Goal: Check status

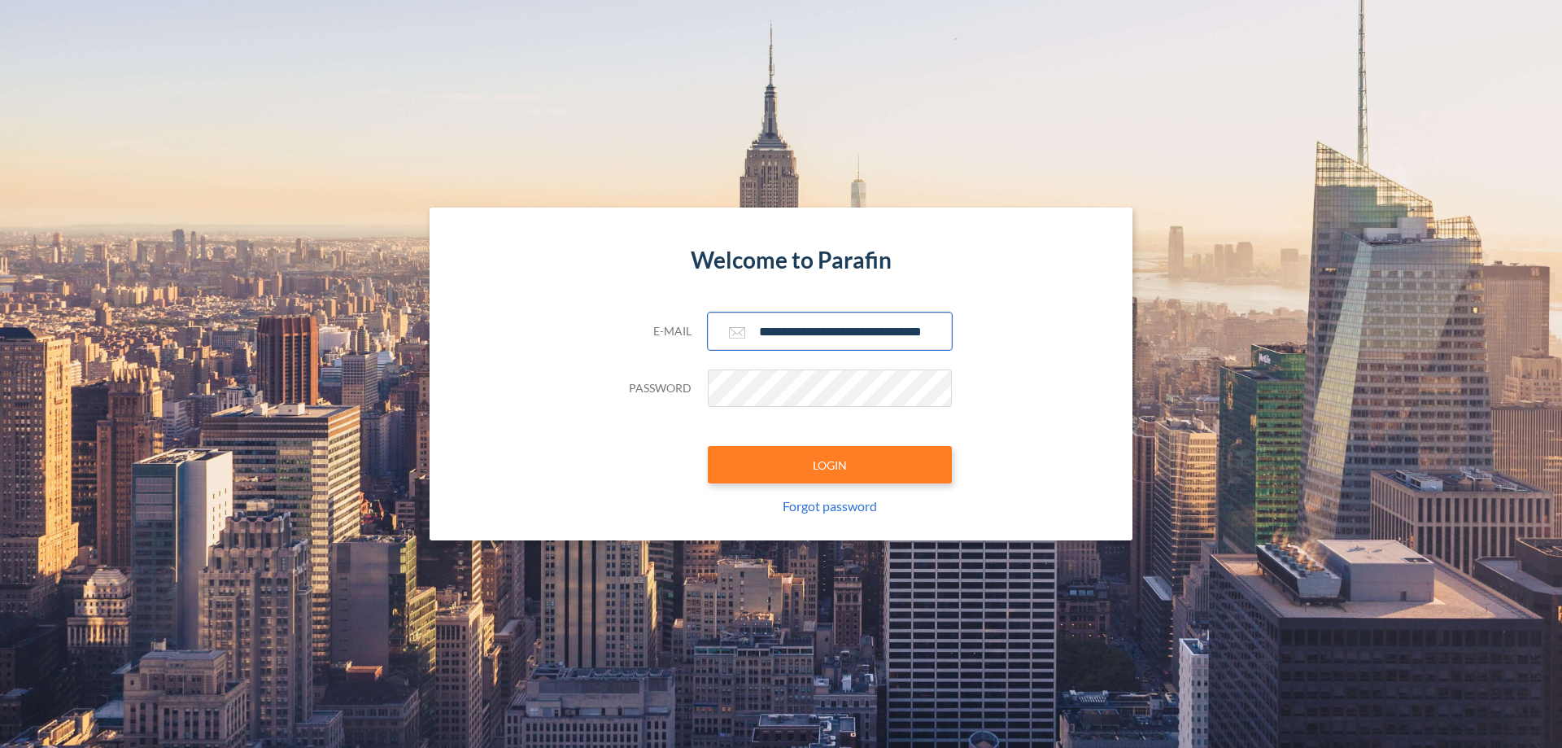
type input "**********"
click at [830, 465] on button "LOGIN" at bounding box center [830, 464] width 244 height 37
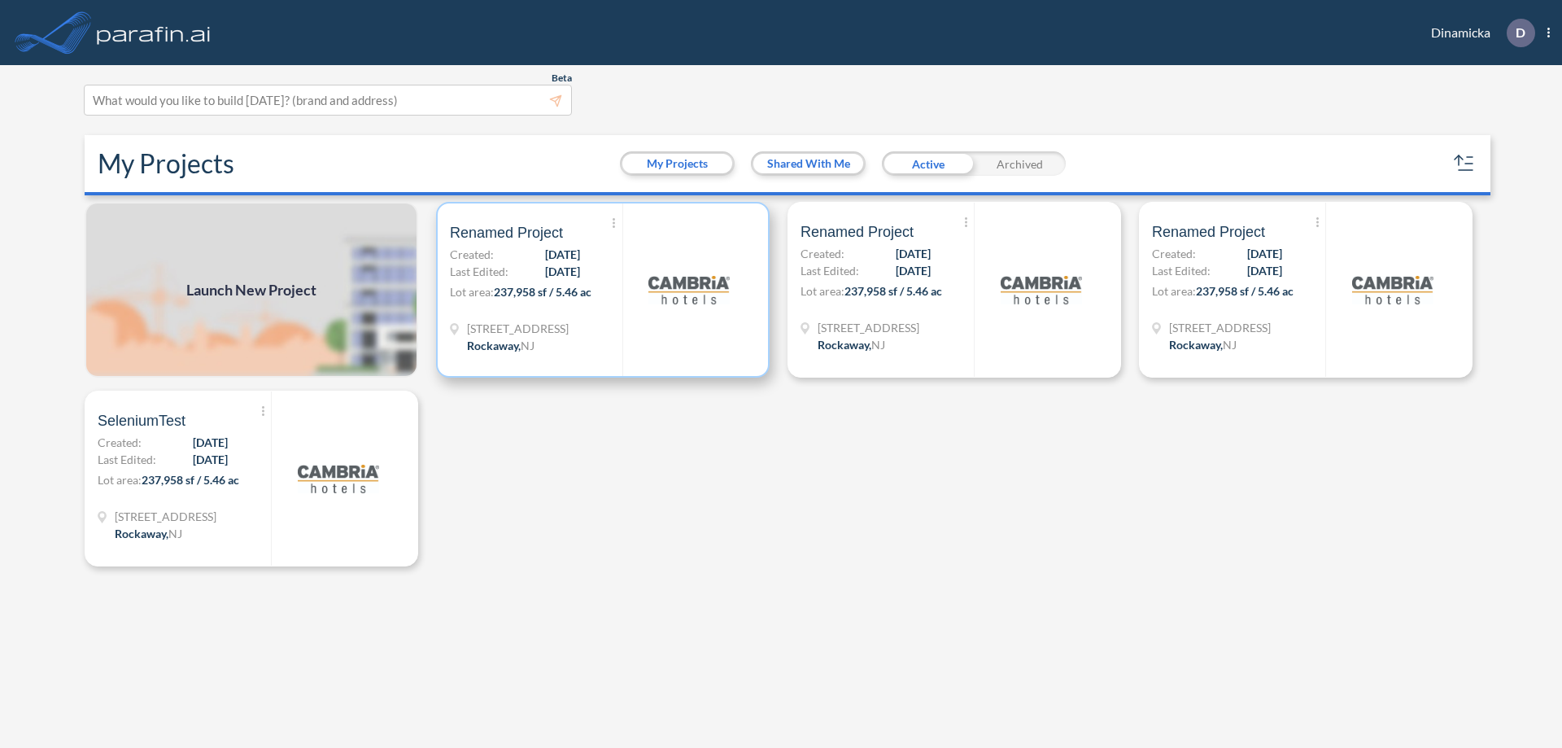
scroll to position [4, 0]
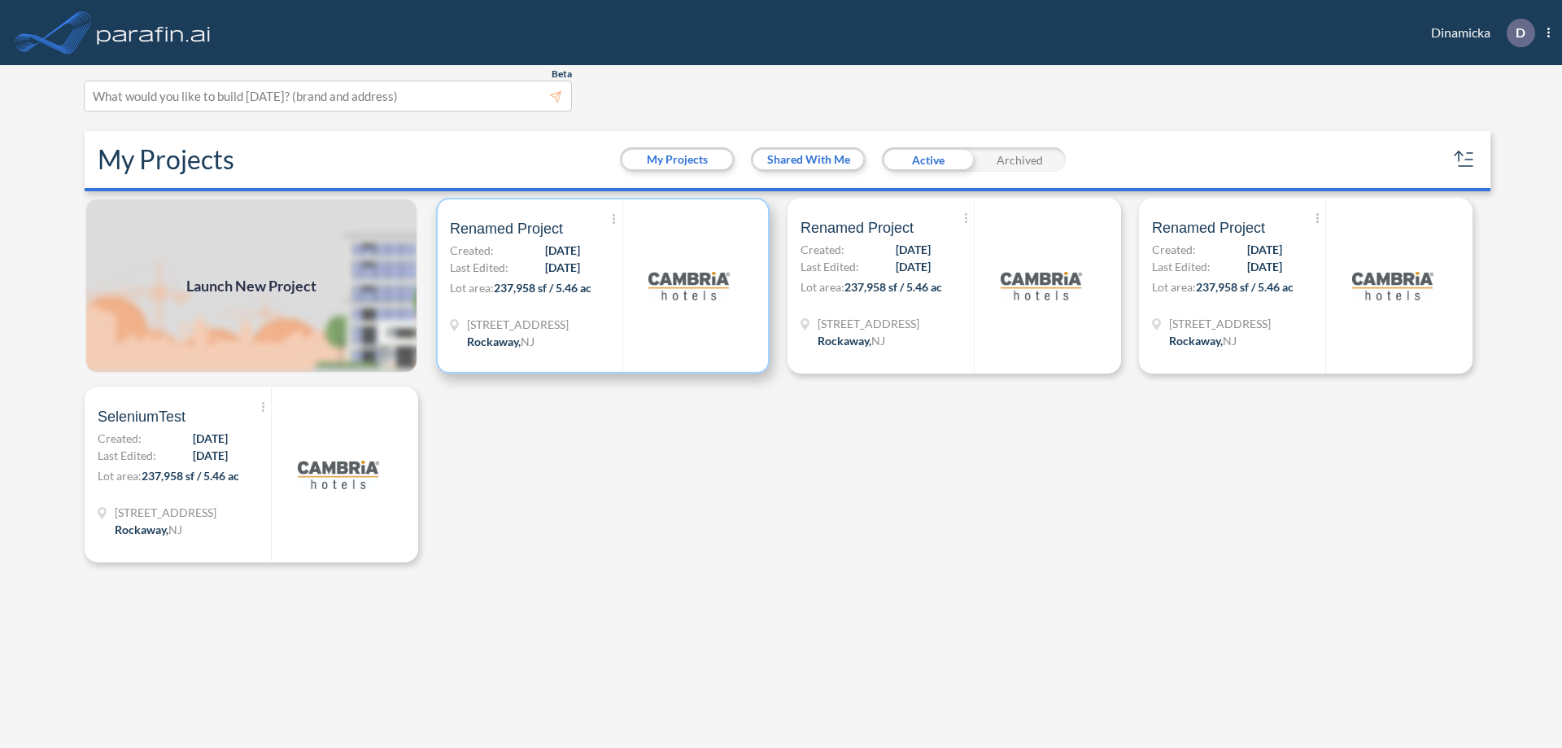
click at [603, 286] on p "Lot area: 237,958 sf / 5.46 ac" at bounding box center [536, 291] width 173 height 24
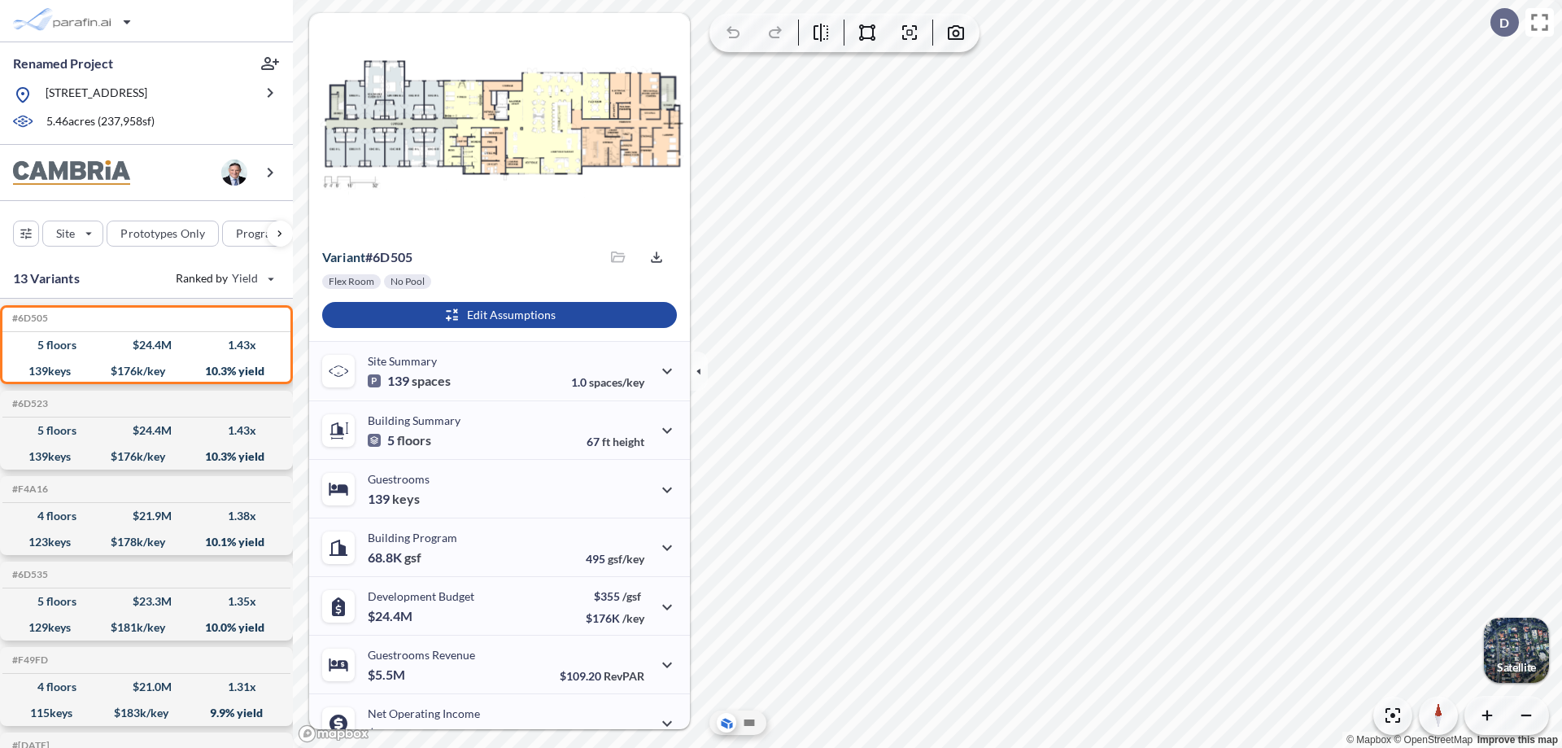
scroll to position [82, 0]
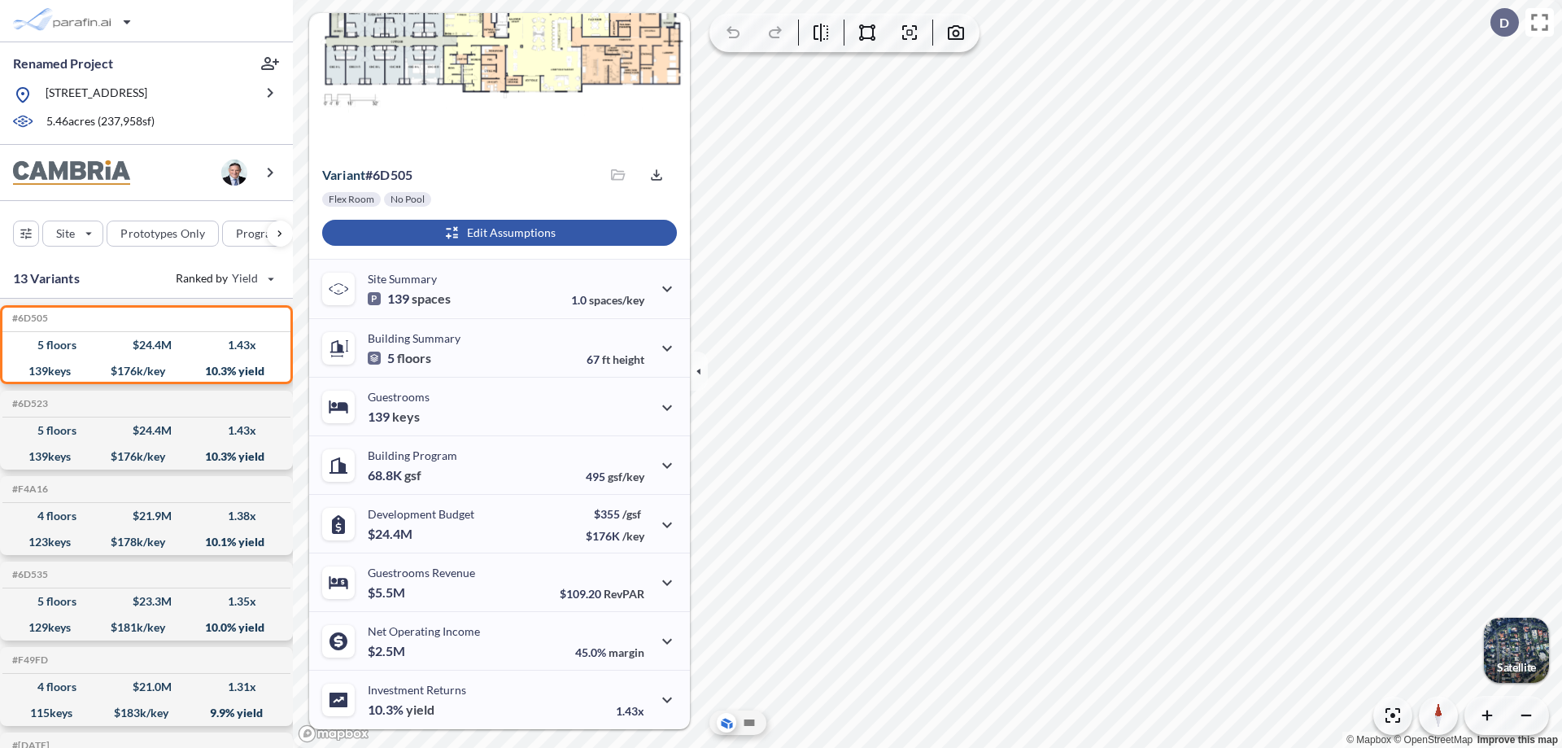
click at [497, 233] on div "button" at bounding box center [499, 233] width 355 height 26
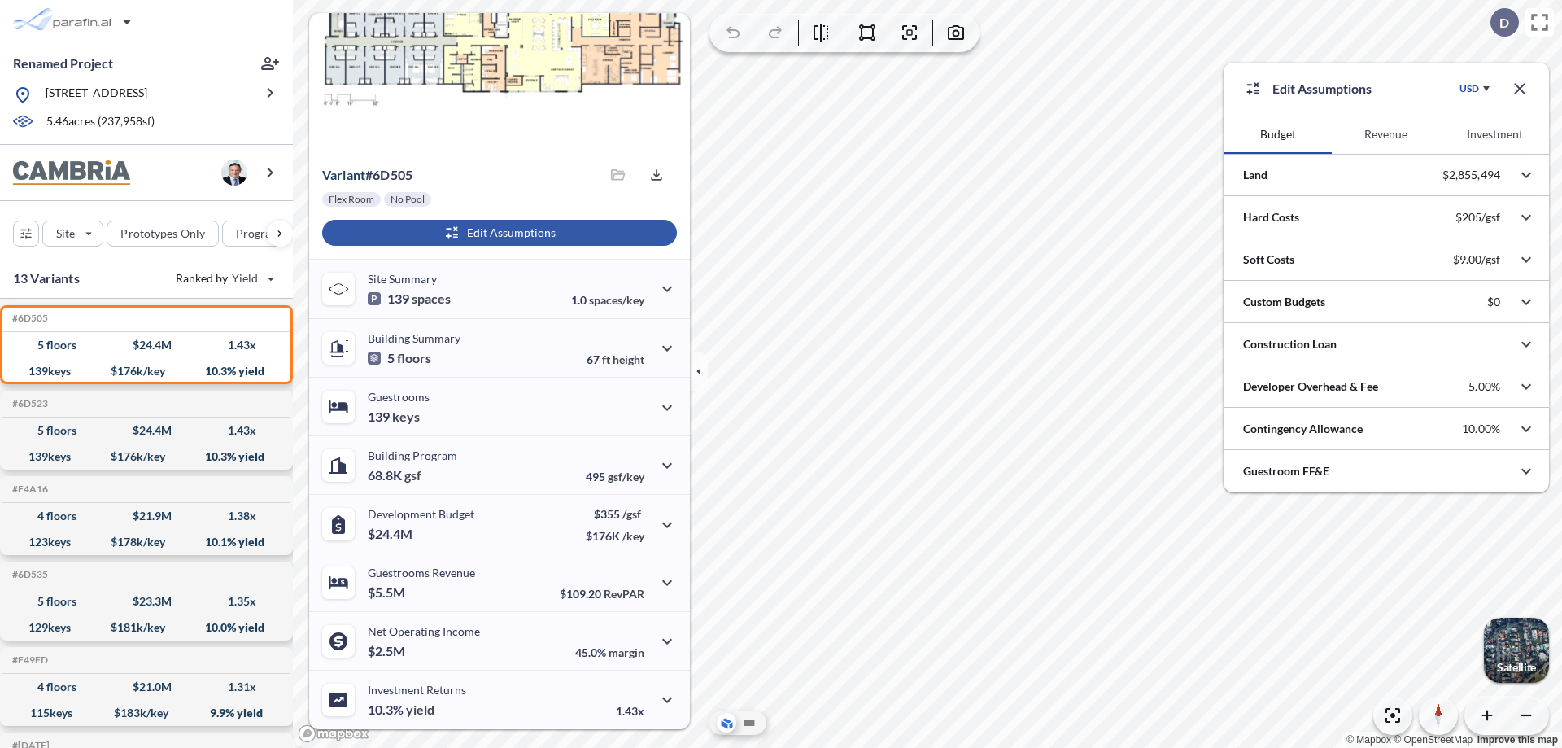
click at [1386, 134] on button "Revenue" at bounding box center [1386, 134] width 108 height 39
